Goal: Task Accomplishment & Management: Complete application form

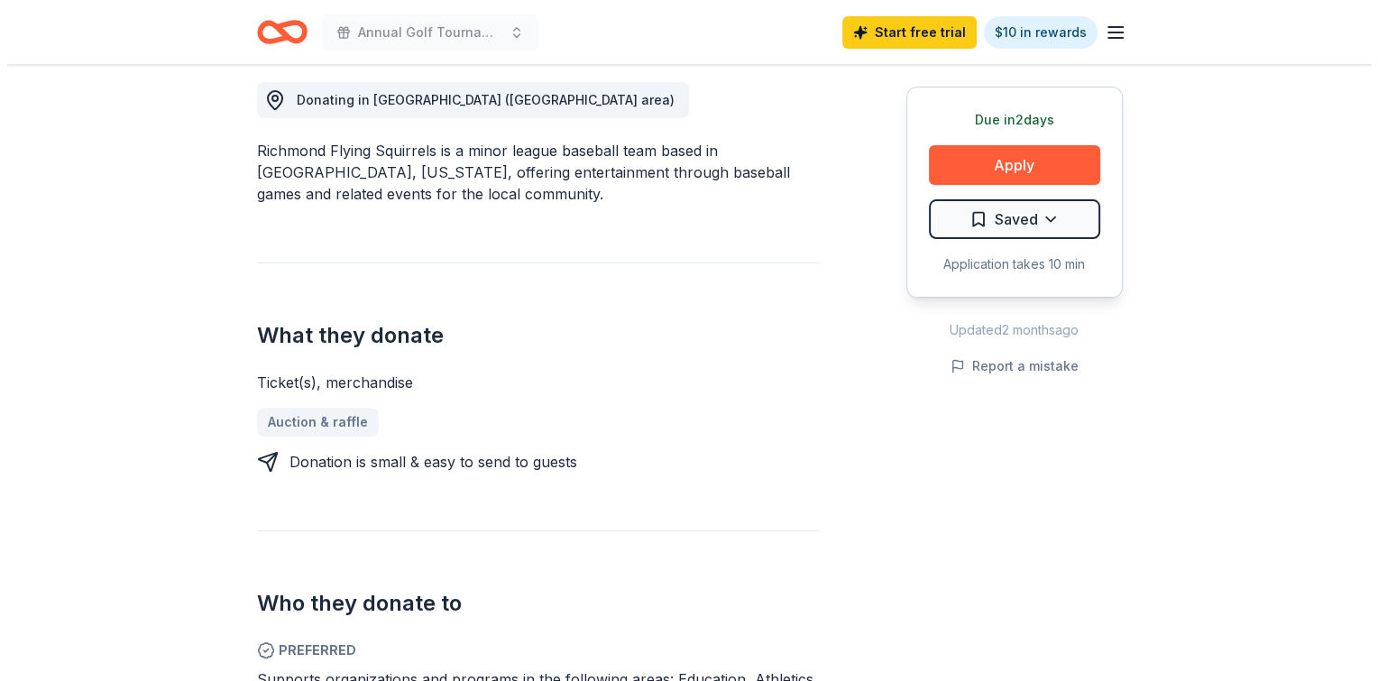
scroll to position [541, 0]
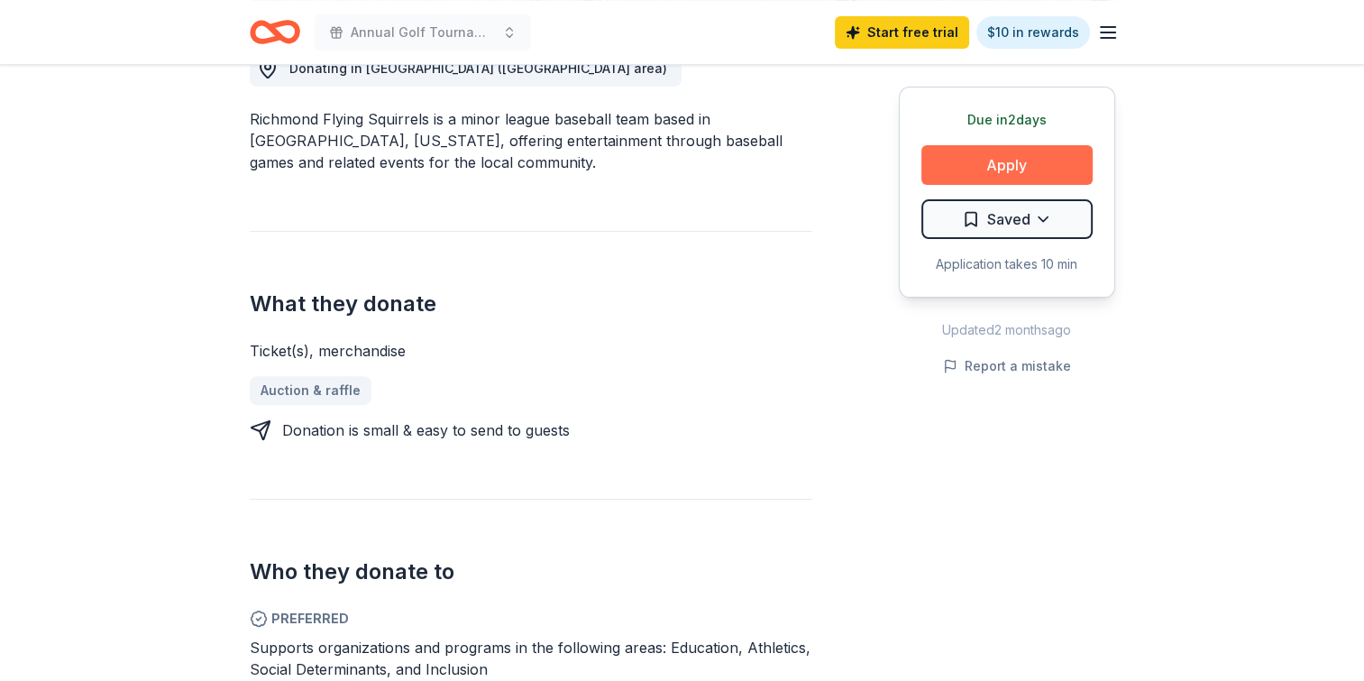
click at [985, 167] on button "Apply" at bounding box center [1007, 165] width 171 height 40
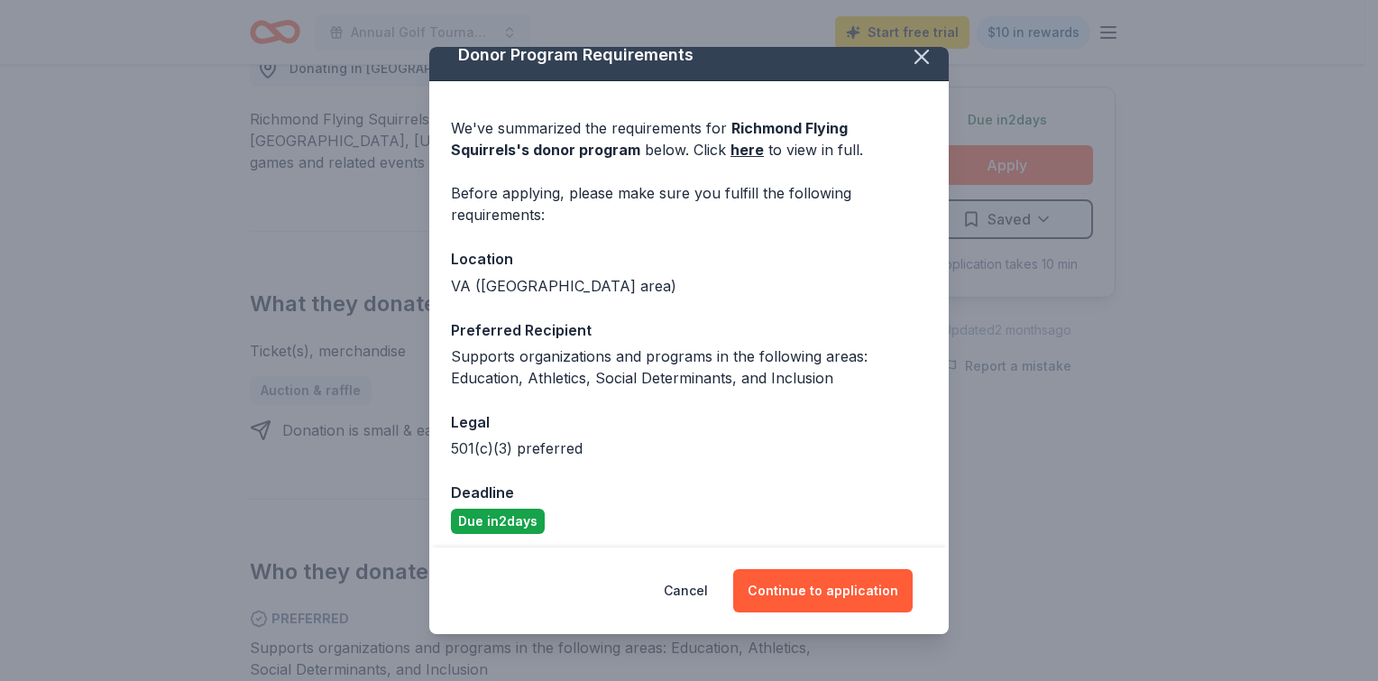
scroll to position [24, 0]
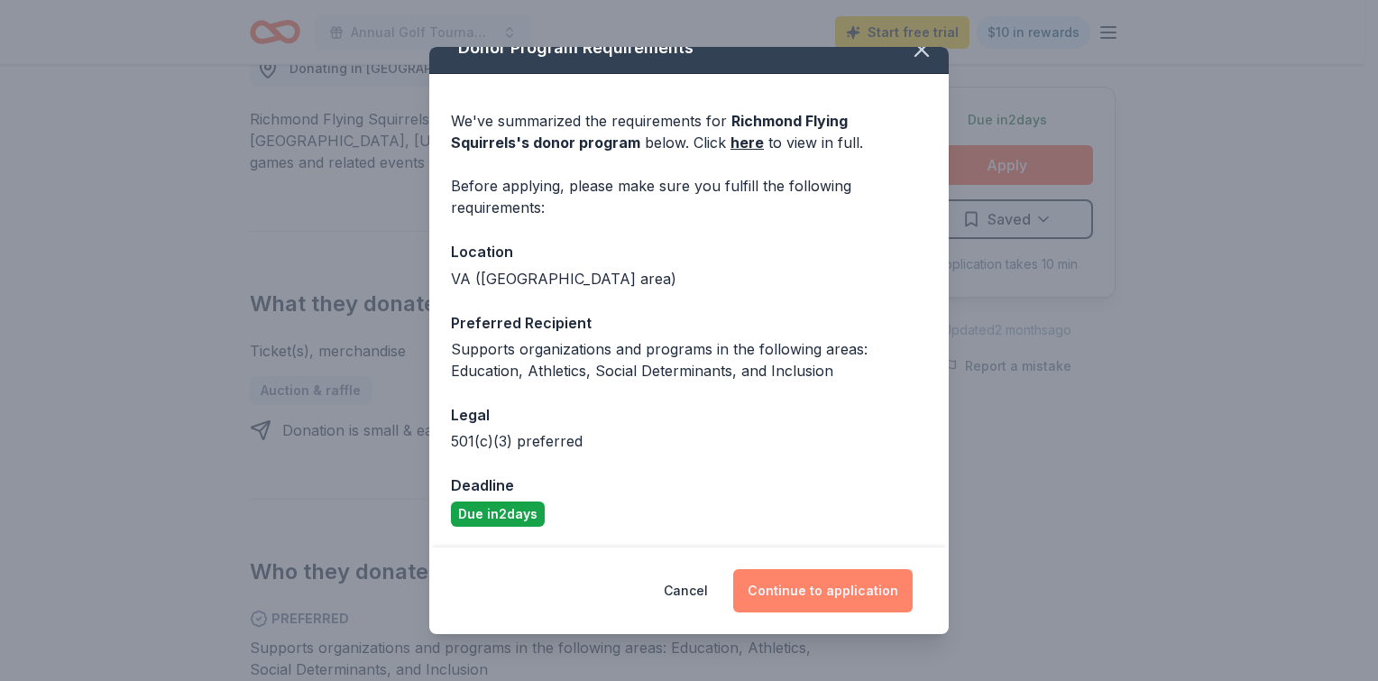
click at [868, 602] on button "Continue to application" at bounding box center [822, 590] width 179 height 43
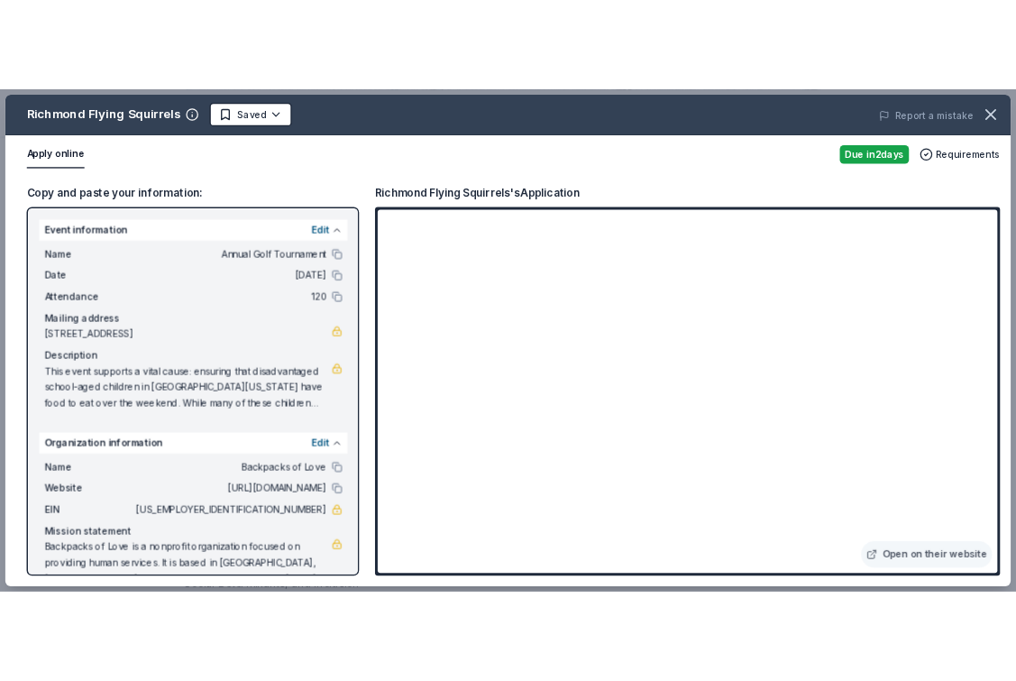
scroll to position [36, 0]
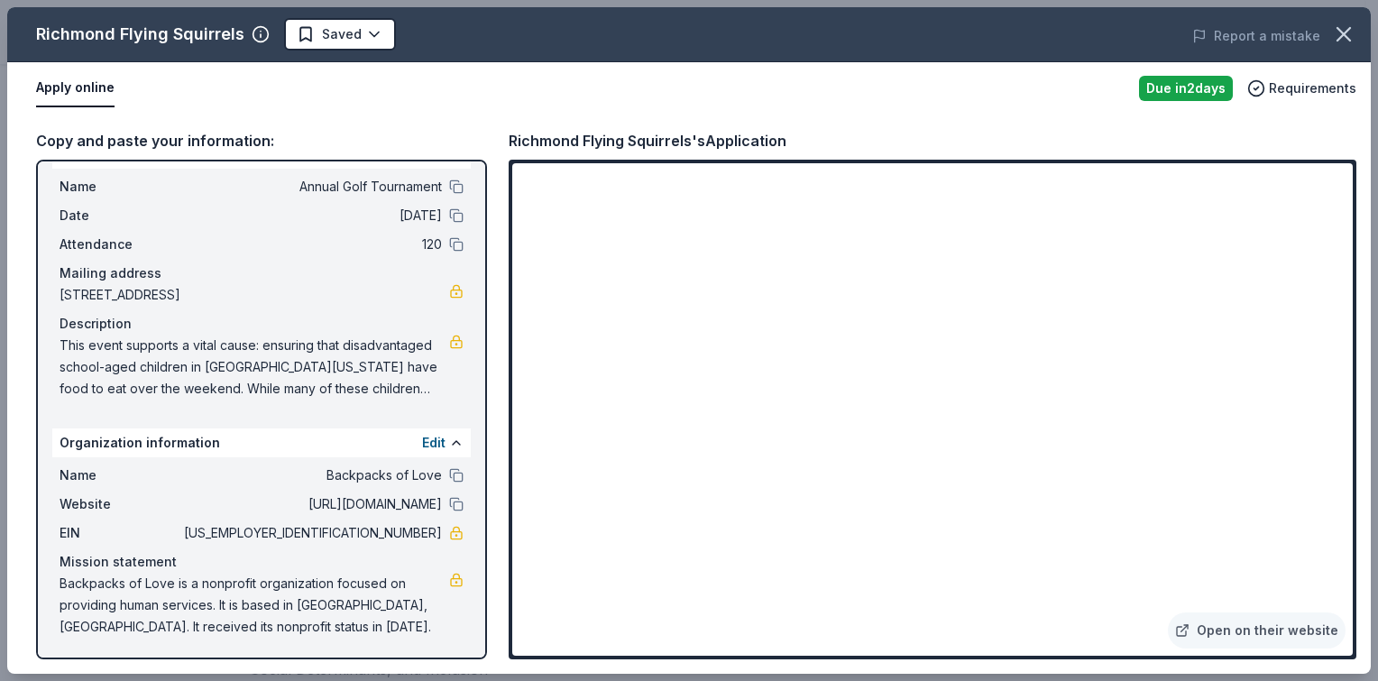
click at [134, 359] on span "This event supports a vital cause: ensuring that disadvantaged school-aged chil…" at bounding box center [255, 367] width 390 height 65
click at [449, 345] on link at bounding box center [456, 342] width 14 height 14
click at [123, 343] on span "This event supports a vital cause: ensuring that disadvantaged school-aged chil…" at bounding box center [255, 367] width 390 height 65
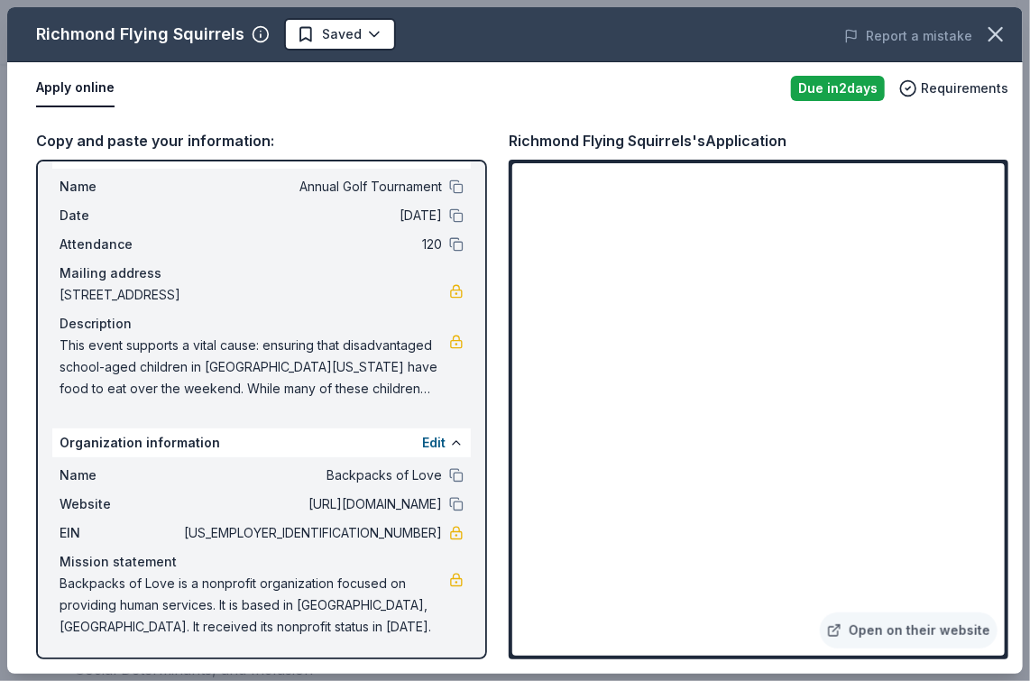
click at [1003, 14] on div "Report a mistake" at bounding box center [826, 36] width 391 height 50
click at [999, 23] on icon "button" at bounding box center [995, 34] width 25 height 25
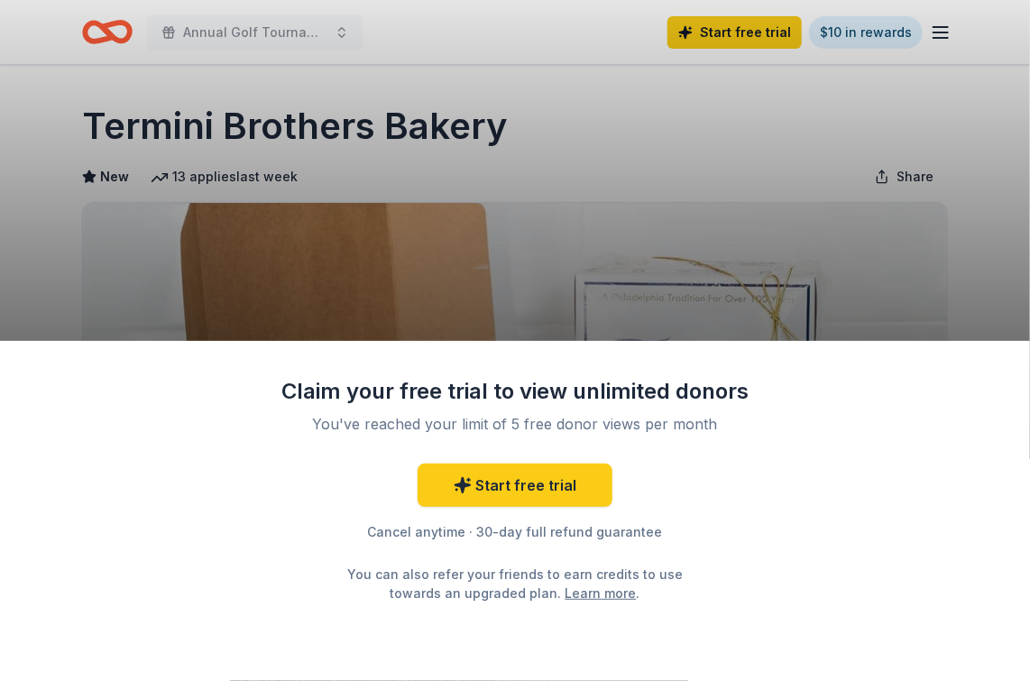
click at [441, 218] on div "Claim your free trial to view unlimited donors You've reached your limit of 5 f…" at bounding box center [515, 340] width 1030 height 681
click at [673, 265] on div "Claim your free trial to view unlimited donors You've reached your limit of 5 f…" at bounding box center [515, 340] width 1030 height 681
click at [195, 225] on div "Claim your free trial to view unlimited donors You've reached your limit of 5 f…" at bounding box center [515, 340] width 1030 height 681
click at [134, 229] on div "Claim your free trial to view unlimited donors You've reached your limit of 5 f…" at bounding box center [515, 340] width 1030 height 681
click at [573, 234] on div "Claim your free trial to view unlimited donors You've reached your limit of 5 f…" at bounding box center [515, 340] width 1030 height 681
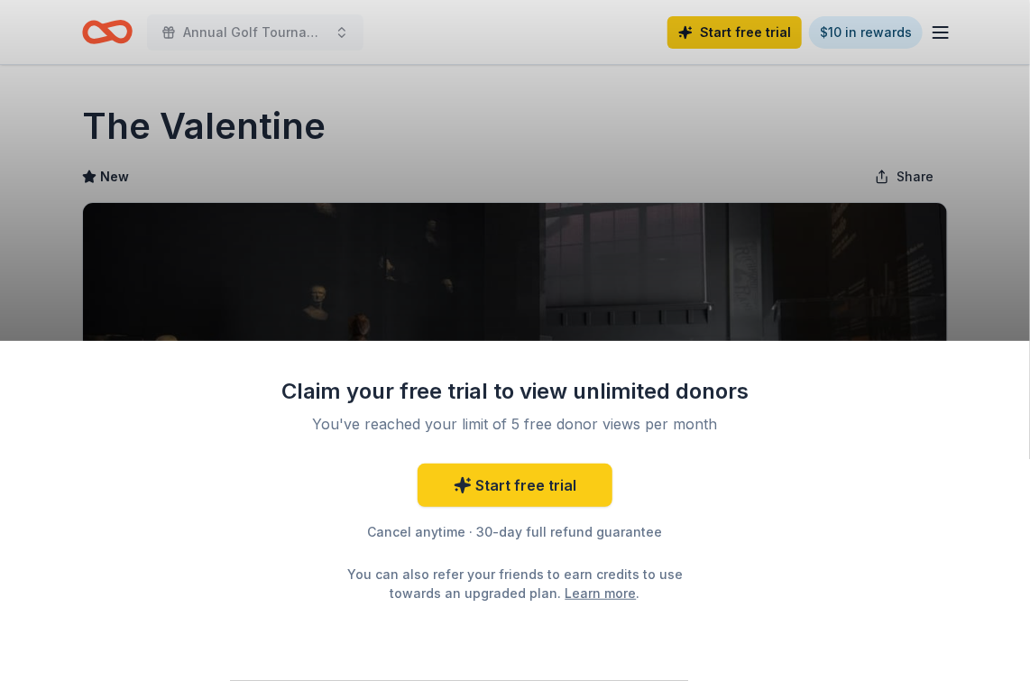
click at [464, 138] on div "Claim your free trial to view unlimited donors You've reached your limit of 5 f…" at bounding box center [515, 340] width 1030 height 681
